Goal: Communication & Community: Participate in discussion

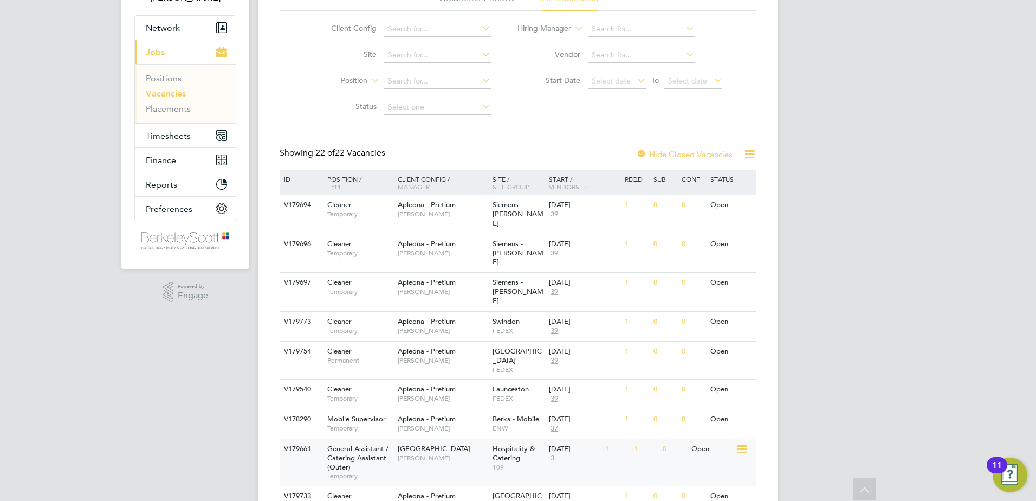
scroll to position [108, 0]
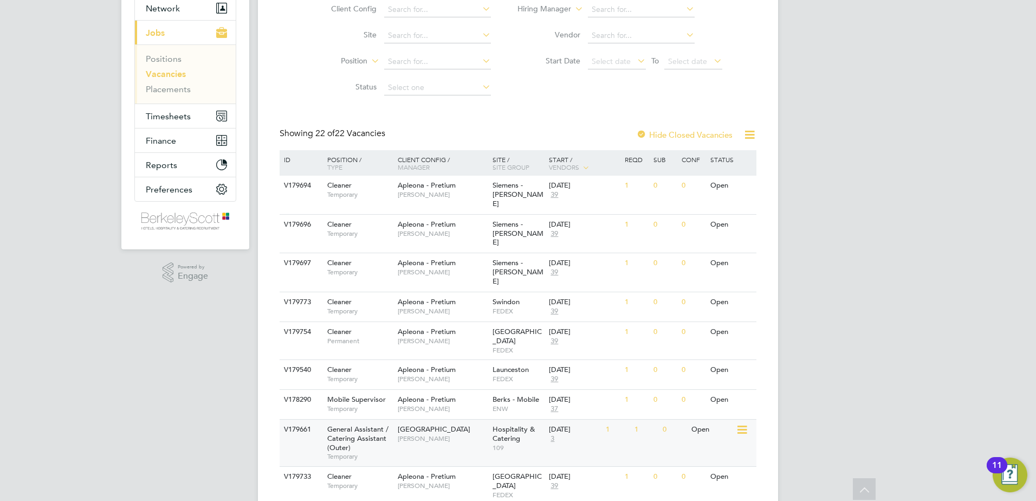
click at [419, 424] on span "Epping Forest Campus" at bounding box center [434, 428] width 73 height 9
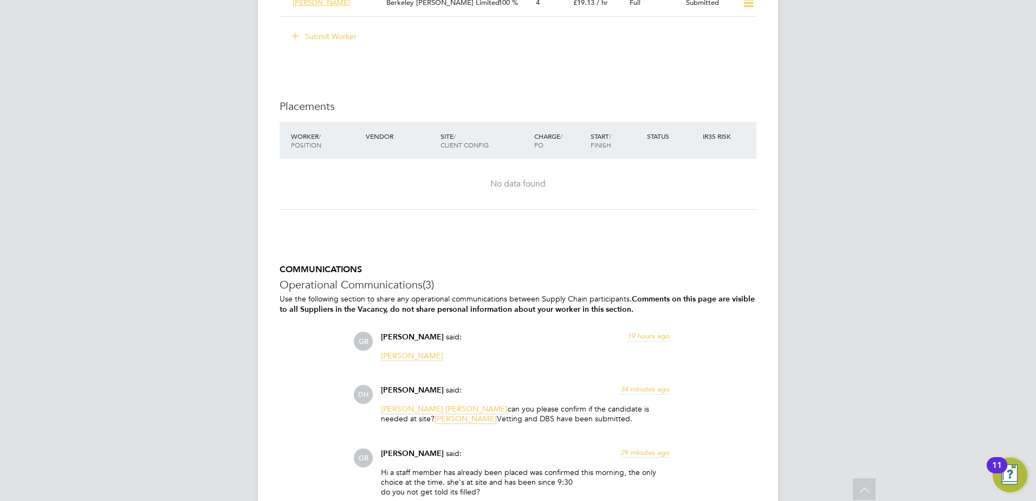
scroll to position [2438, 0]
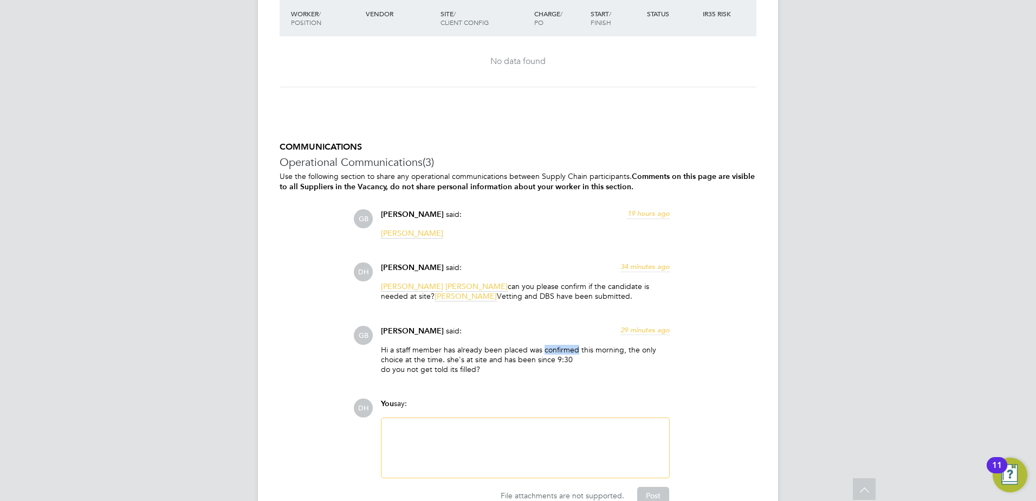
drag, startPoint x: 574, startPoint y: 350, endPoint x: 543, endPoint y: 349, distance: 30.9
click at [543, 349] on p "Hi a staff member has already been placed was confirmed this morning, the only …" at bounding box center [525, 360] width 289 height 30
drag, startPoint x: 543, startPoint y: 349, endPoint x: 427, endPoint y: 363, distance: 116.3
click at [427, 363] on p "Hi a staff member has already been placed was confirmed this morning, the only …" at bounding box center [525, 360] width 289 height 30
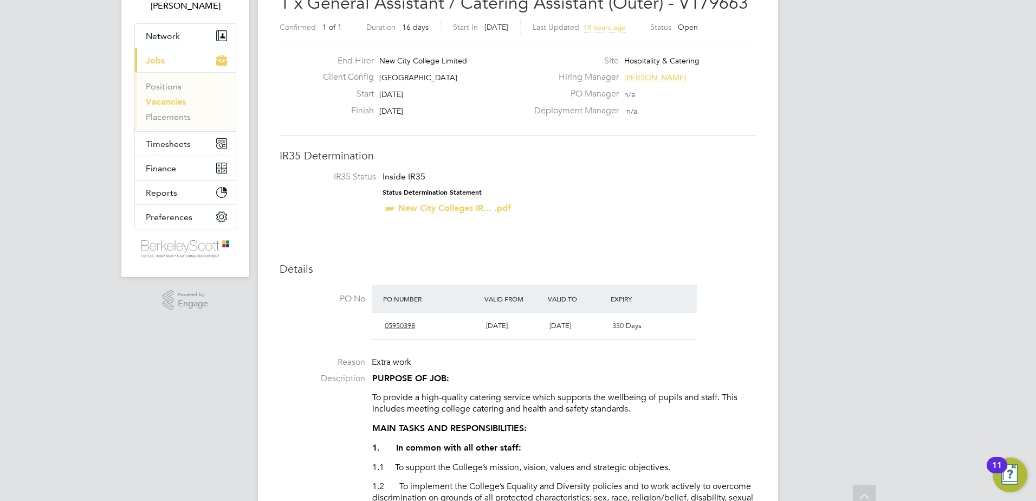
scroll to position [0, 0]
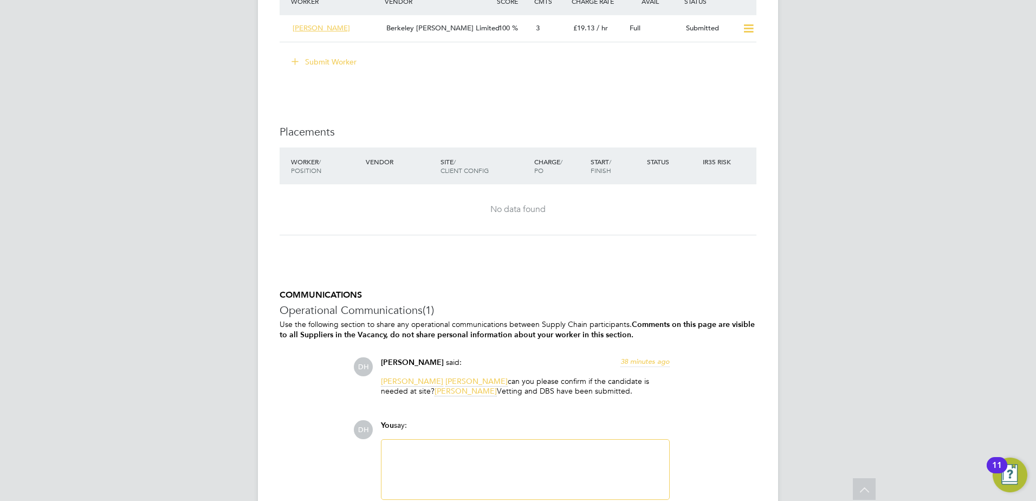
scroll to position [2369, 0]
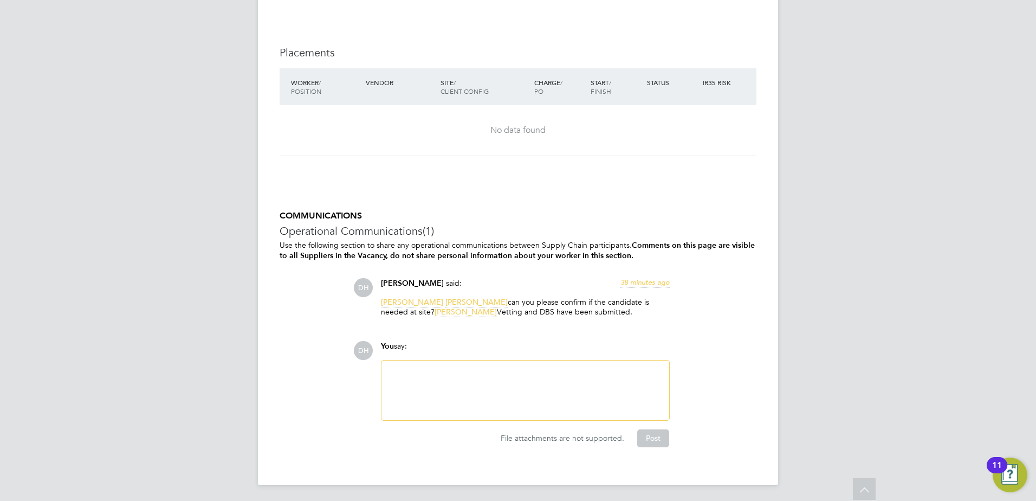
click at [440, 405] on div at bounding box center [525, 390] width 275 height 47
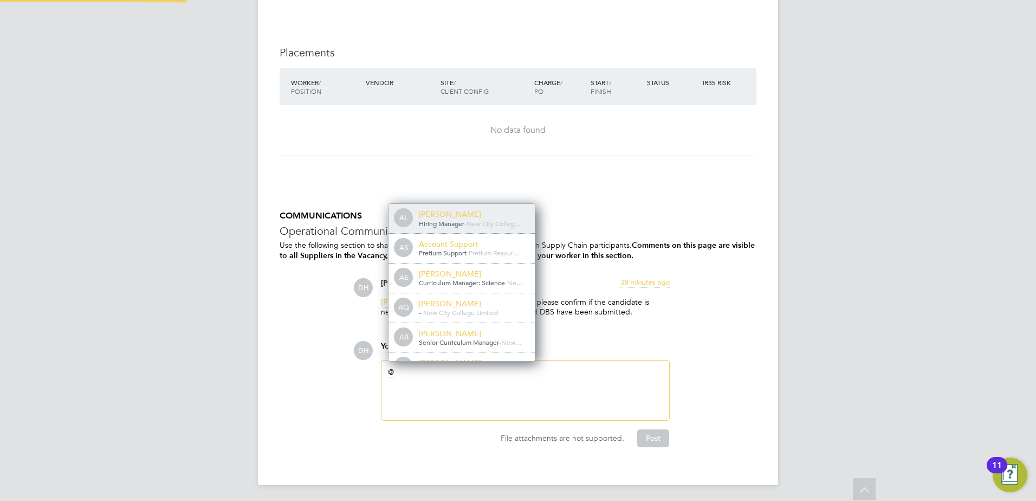
scroll to position [9, 109]
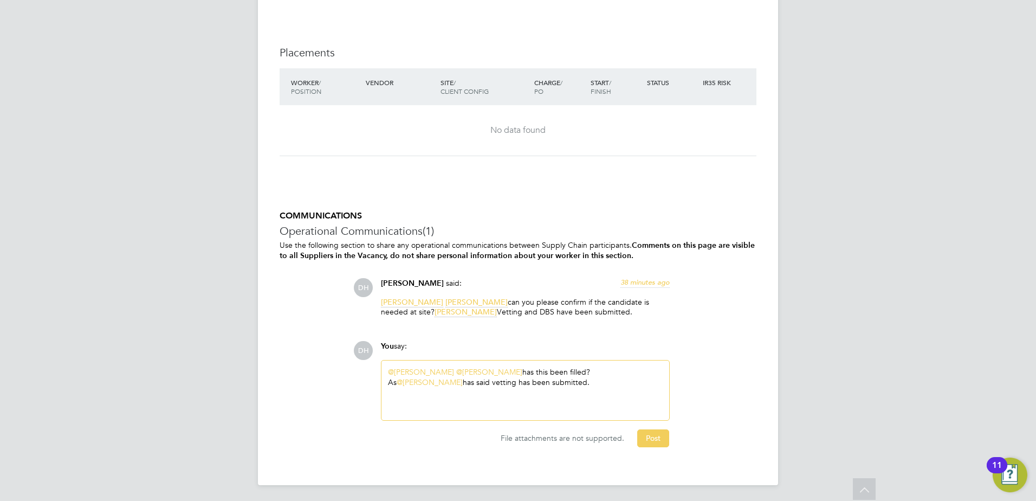
click at [664, 446] on div "COMMUNICATIONS Operational Communications (1) Use the following section to shar…" at bounding box center [518, 336] width 477 height 253
click at [660, 440] on button "Post" at bounding box center [653, 437] width 32 height 17
